Goal: Information Seeking & Learning: Learn about a topic

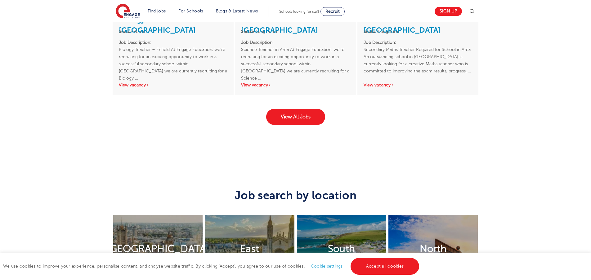
scroll to position [1230, 0]
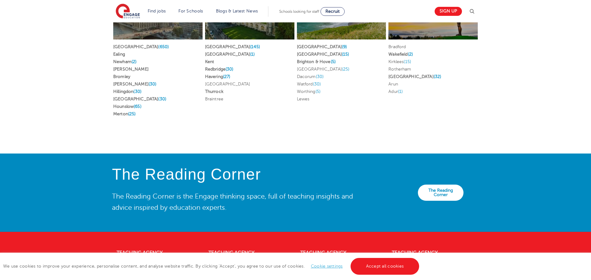
click at [130, 59] on link "Newham (2)" at bounding box center [124, 61] width 23 height 5
click at [136, 97] on link "Waltham Forest (30)" at bounding box center [139, 99] width 53 height 5
click at [210, 52] on link "Essex (1)" at bounding box center [230, 54] width 50 height 5
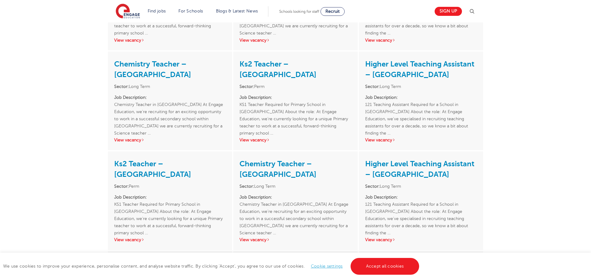
scroll to position [1008, 0]
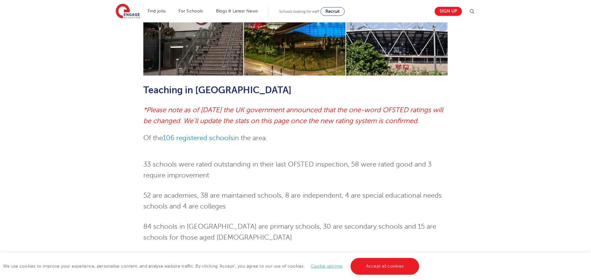
scroll to position [0, 0]
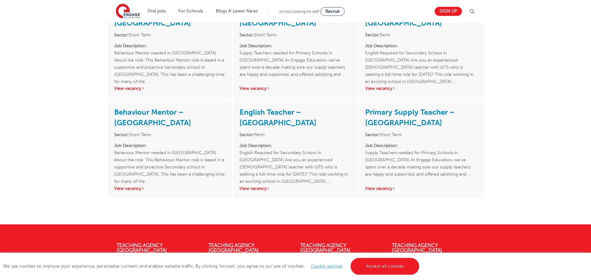
scroll to position [1105, 0]
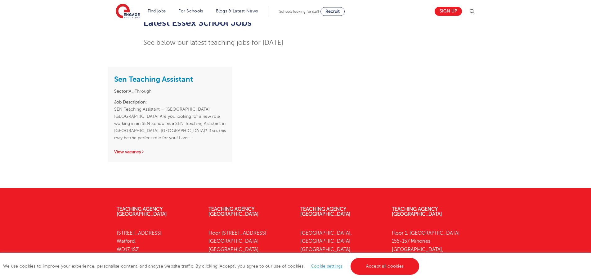
scroll to position [1443, 0]
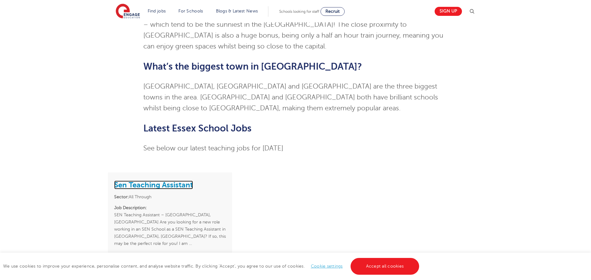
click at [177, 180] on link "Sen Teaching Assistant" at bounding box center [153, 184] width 79 height 9
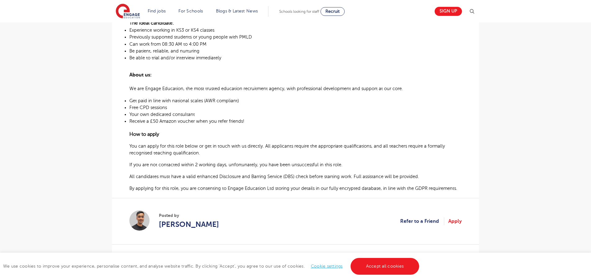
scroll to position [284, 0]
